Goal: Transaction & Acquisition: Purchase product/service

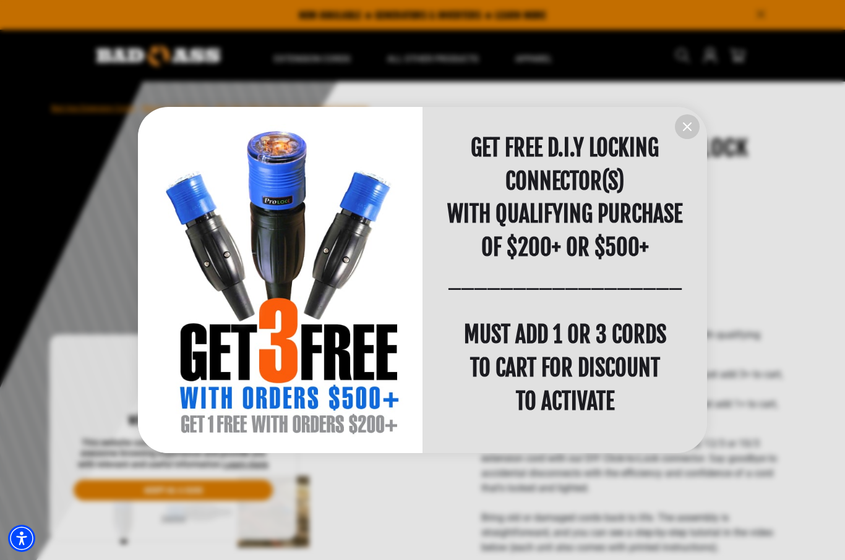
click at [697, 132] on button "information" at bounding box center [687, 126] width 25 height 25
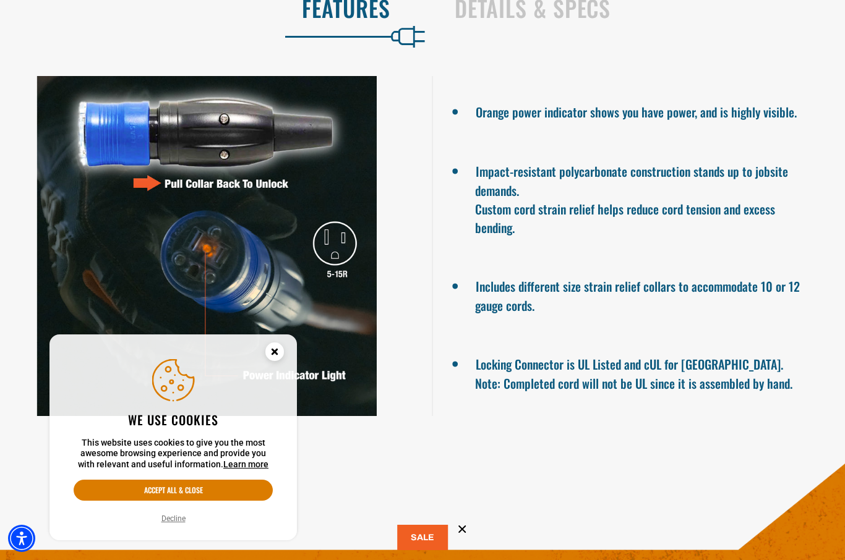
scroll to position [1040, 0]
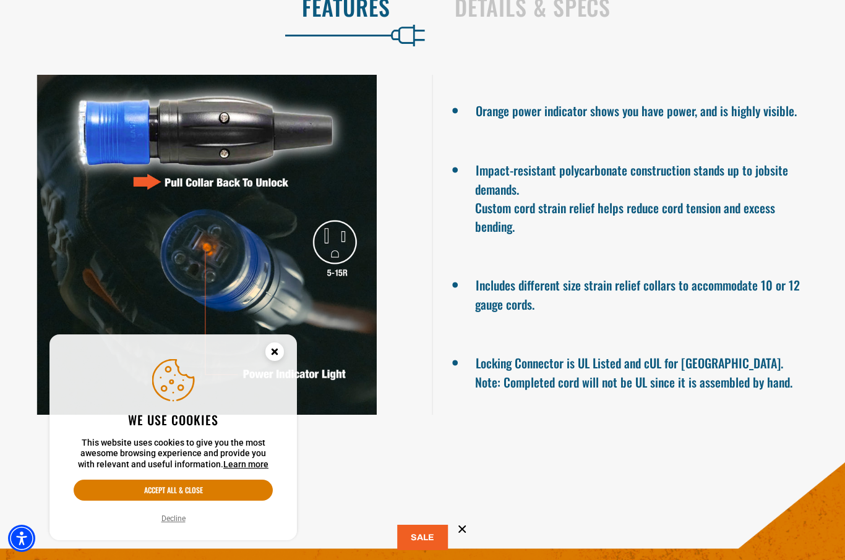
click at [285, 372] on icon "Close this option" at bounding box center [274, 353] width 37 height 37
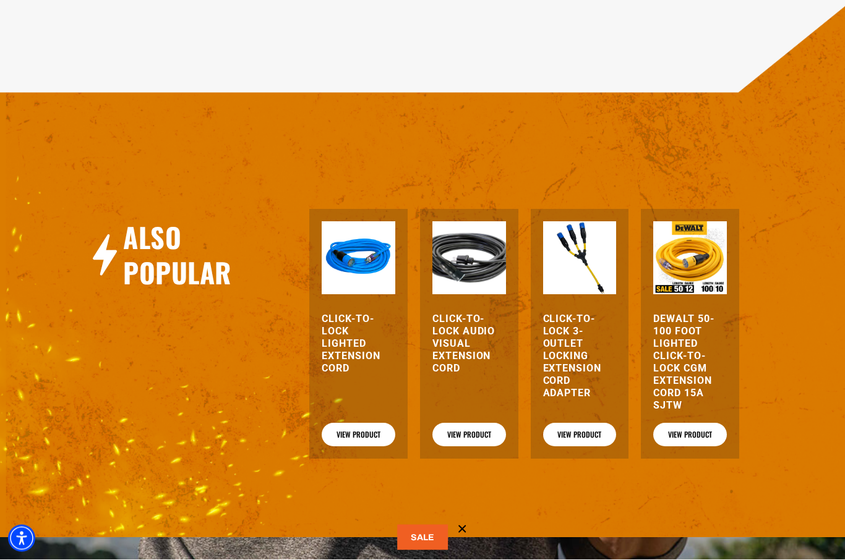
scroll to position [1496, 0]
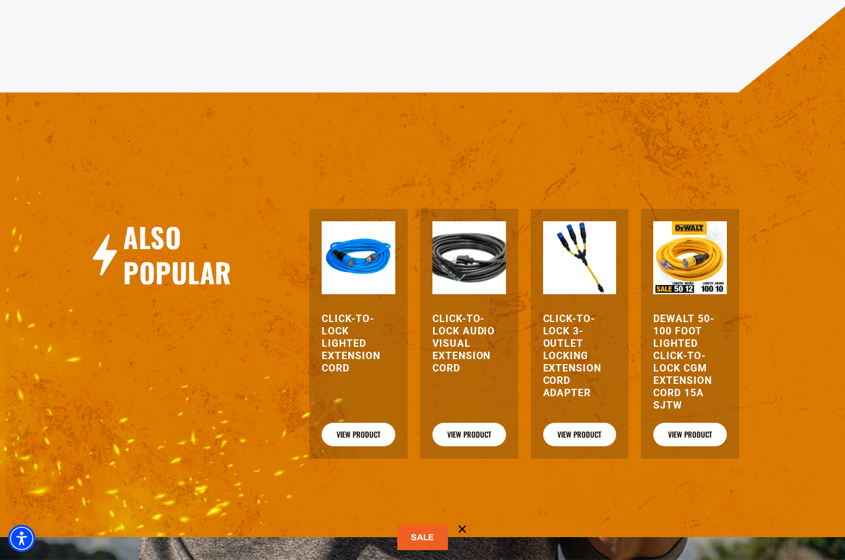
click at [356, 447] on link "View Product" at bounding box center [359, 435] width 74 height 24
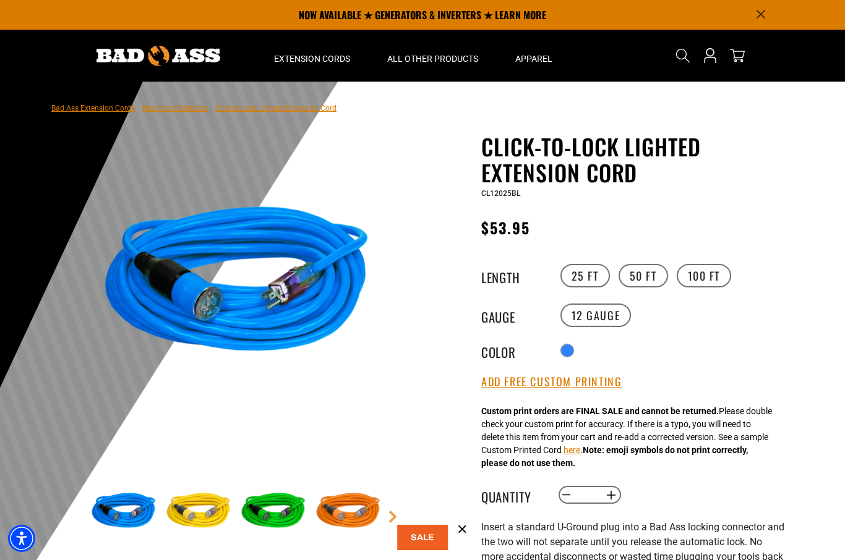
click at [601, 320] on label "12 Gauge" at bounding box center [595, 316] width 71 height 24
click at [585, 320] on label "12 Gauge" at bounding box center [595, 316] width 71 height 24
click at [597, 316] on label "12 Gauge" at bounding box center [595, 316] width 71 height 24
click at [309, 54] on span "Extension Cords" at bounding box center [312, 58] width 76 height 11
click at [709, 273] on label "100 FT" at bounding box center [704, 276] width 55 height 24
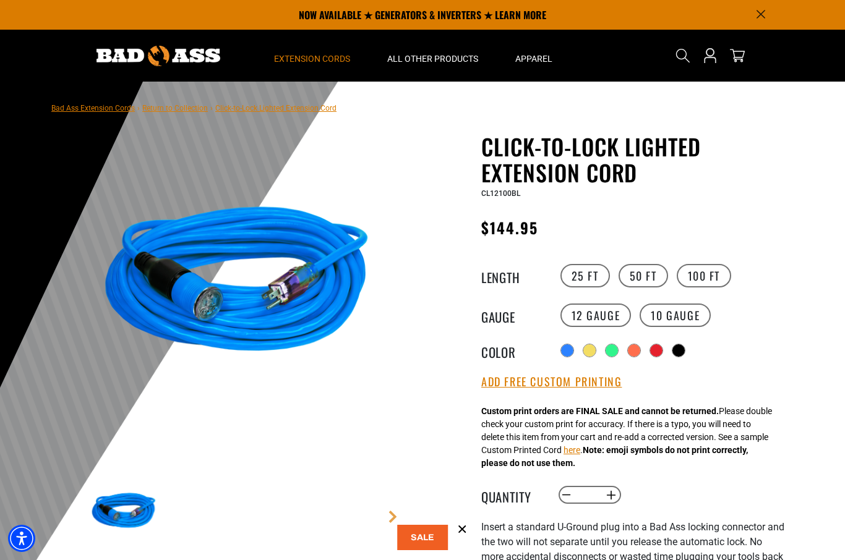
click at [319, 46] on summary "Extension Cords" at bounding box center [311, 56] width 113 height 52
click at [313, 62] on span "Extension Cords" at bounding box center [312, 58] width 76 height 11
click at [318, 59] on span "Extension Cords" at bounding box center [312, 58] width 76 height 11
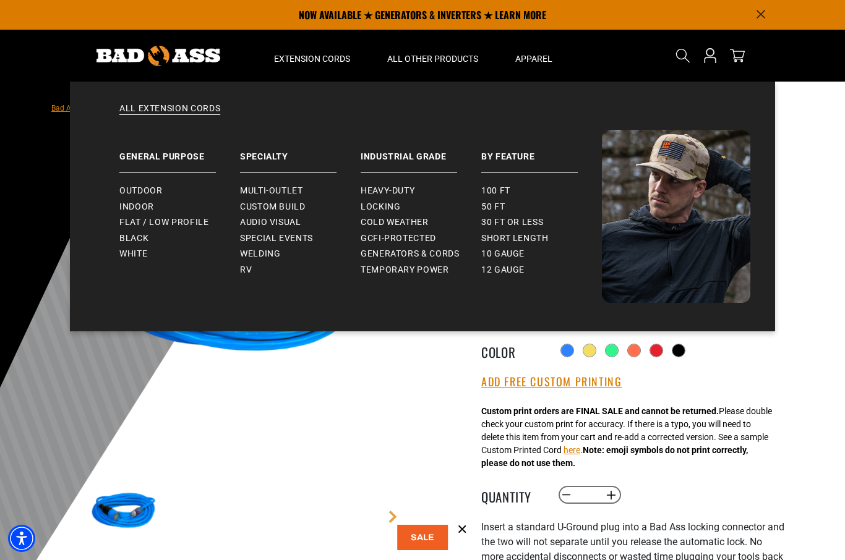
click at [450, 253] on span "Generators & Cords" at bounding box center [410, 254] width 99 height 11
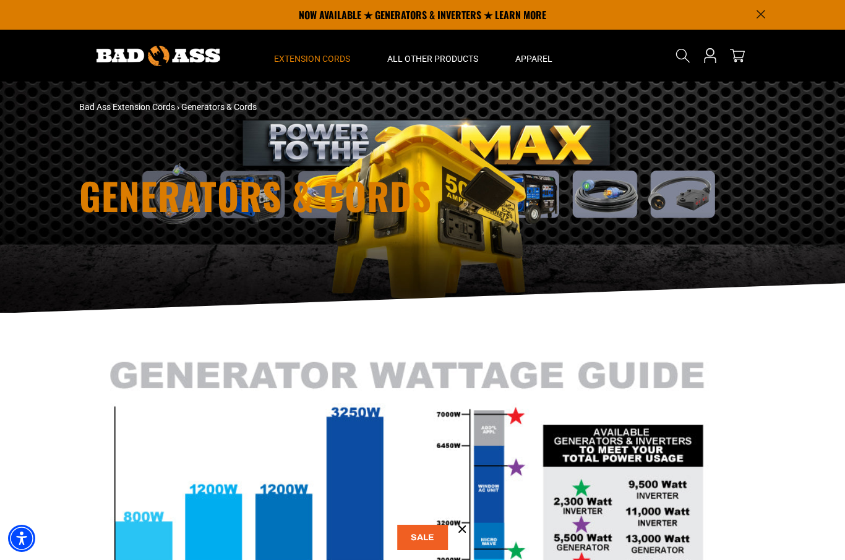
click at [333, 43] on summary "Extension Cords" at bounding box center [311, 56] width 113 height 52
click at [335, 53] on span "Extension Cords" at bounding box center [312, 58] width 76 height 11
click at [331, 62] on span "Extension Cords" at bounding box center [312, 58] width 76 height 11
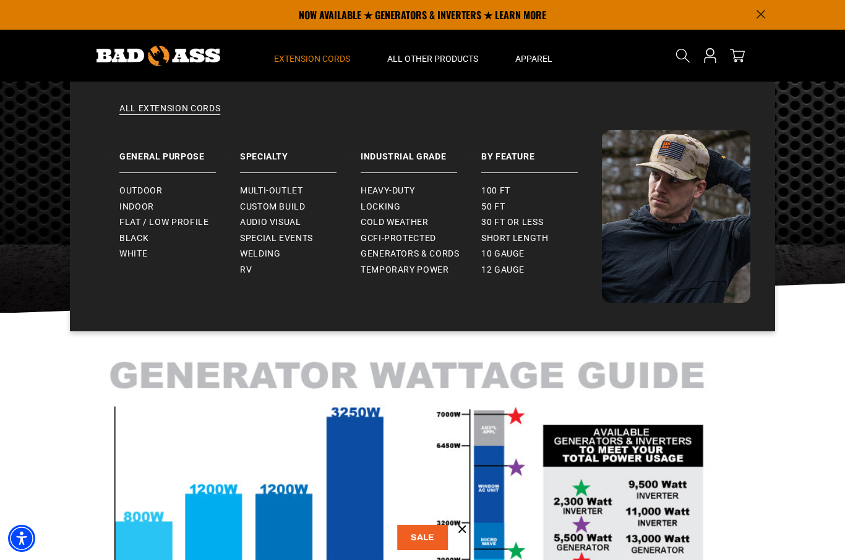
click at [496, 259] on link "10 gauge" at bounding box center [541, 254] width 121 height 16
click at [502, 243] on link "Short Length" at bounding box center [541, 239] width 121 height 16
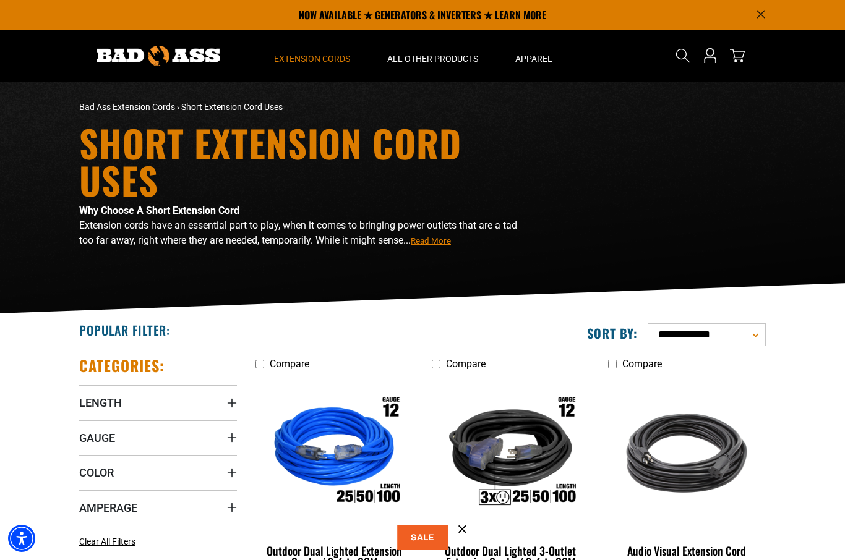
click at [322, 58] on span "Extension Cords" at bounding box center [312, 58] width 76 height 11
click at [341, 61] on span "Extension Cords" at bounding box center [312, 58] width 76 height 11
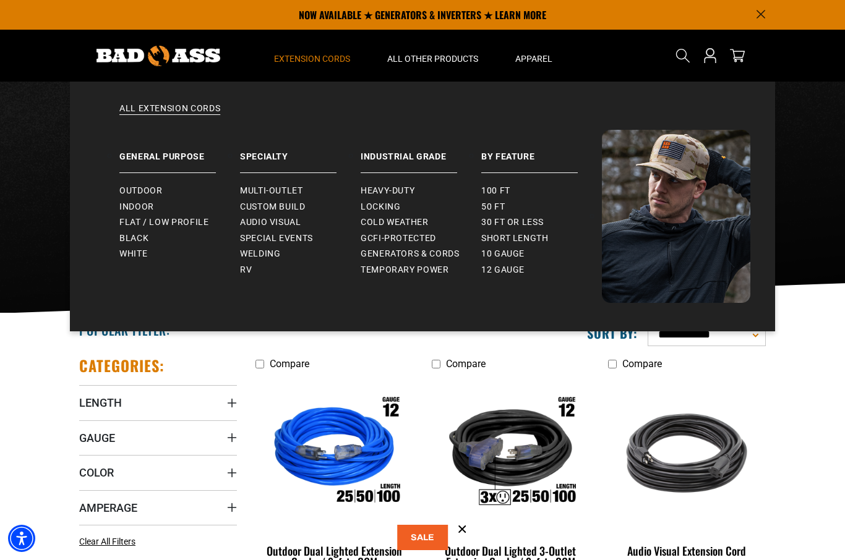
click at [508, 254] on span "10 gauge" at bounding box center [502, 254] width 43 height 11
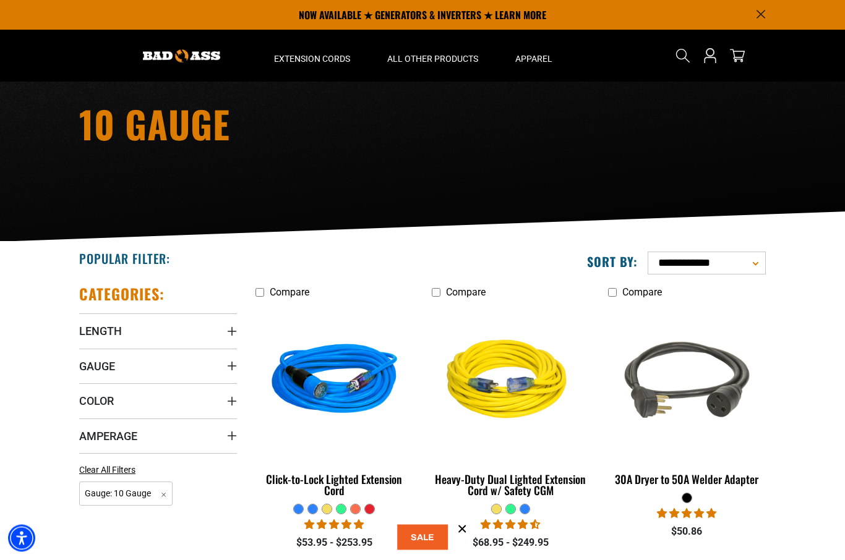
scroll to position [68, 0]
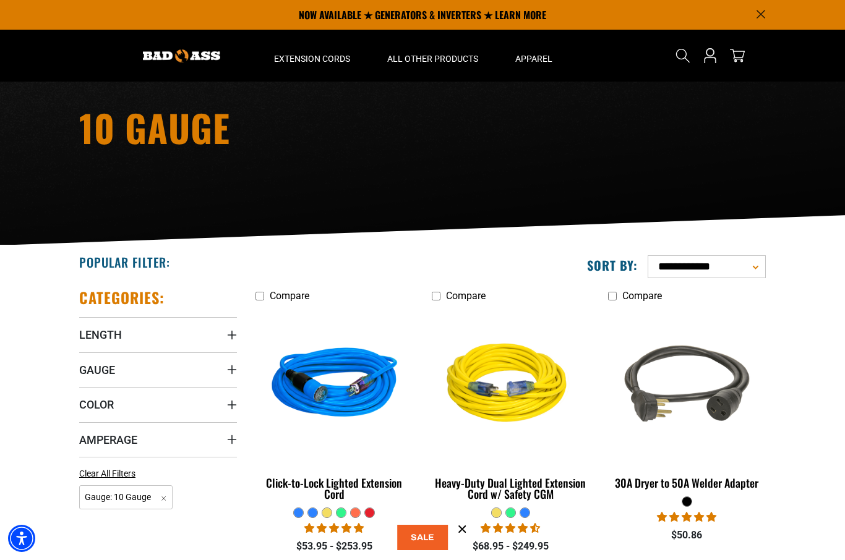
click at [91, 366] on span "Gauge" at bounding box center [97, 370] width 36 height 14
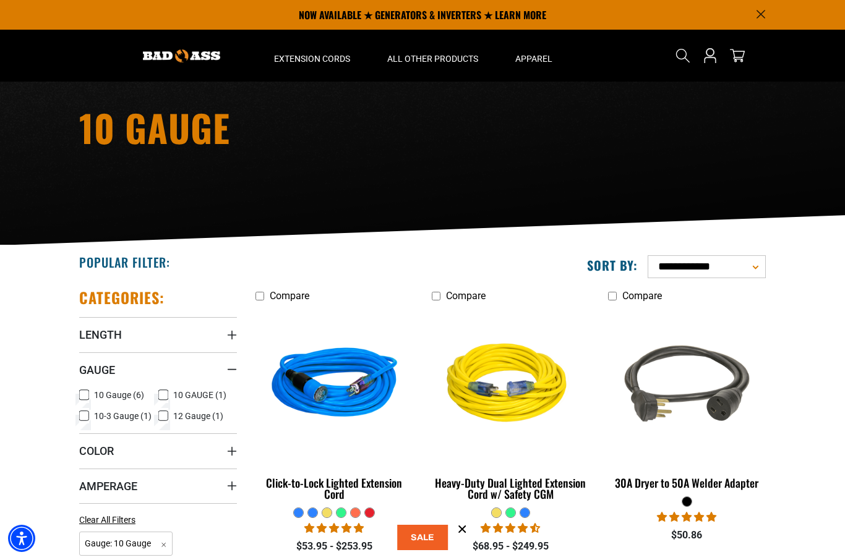
click at [167, 393] on icon at bounding box center [163, 395] width 10 height 16
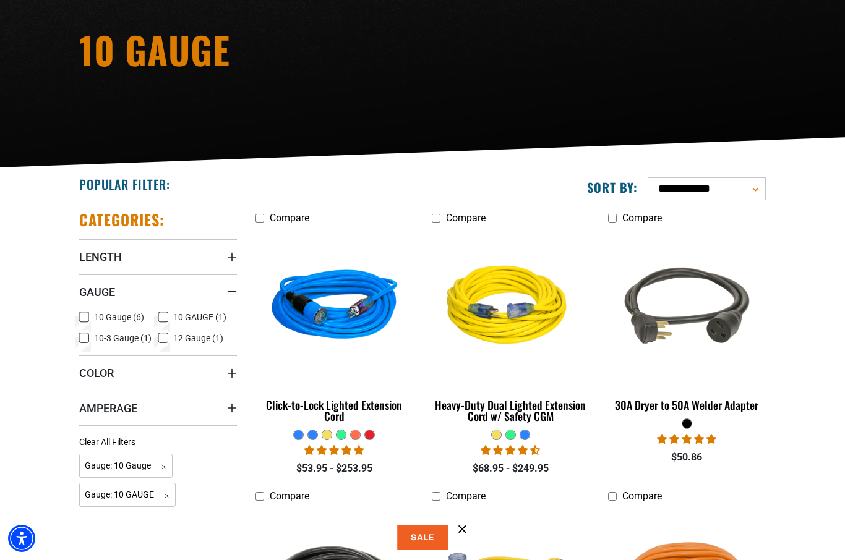
scroll to position [145, 0]
click at [355, 310] on img at bounding box center [335, 308] width 156 height 142
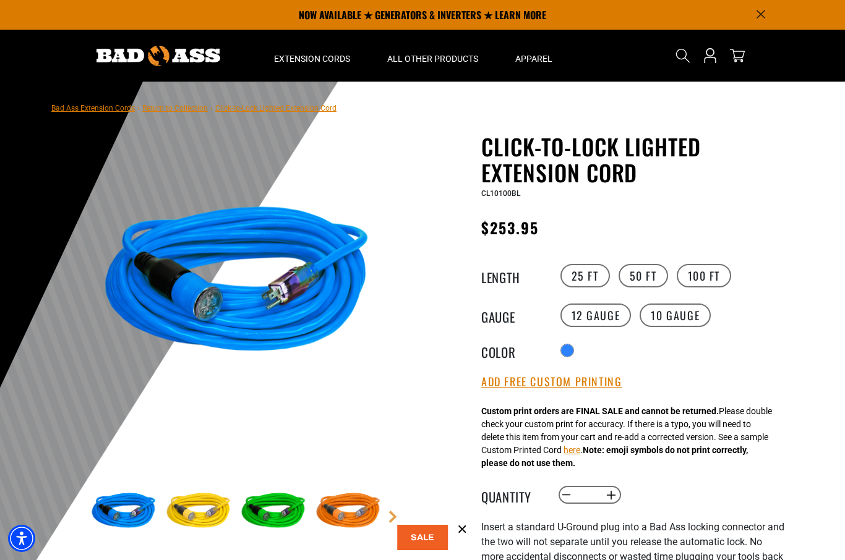
click at [647, 276] on label "50 FT" at bounding box center [643, 276] width 49 height 24
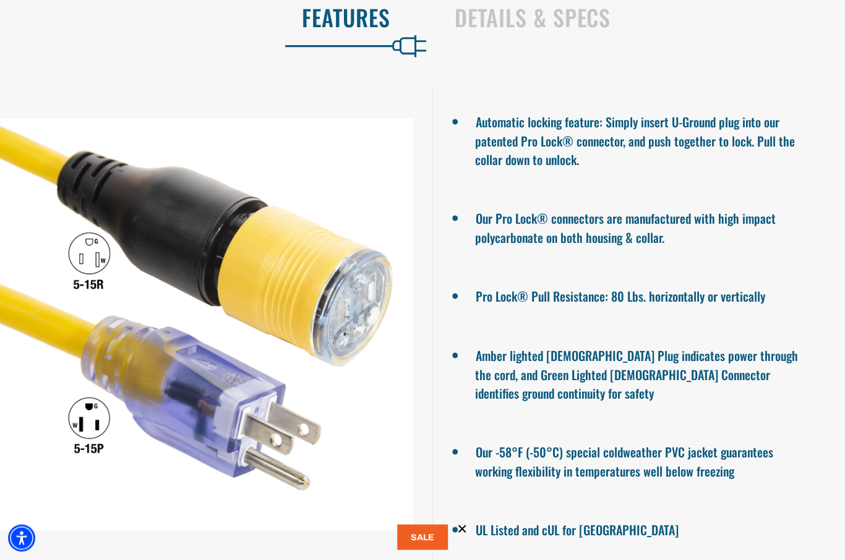
scroll to position [941, 0]
